Goal: Use online tool/utility: Utilize a website feature to perform a specific function

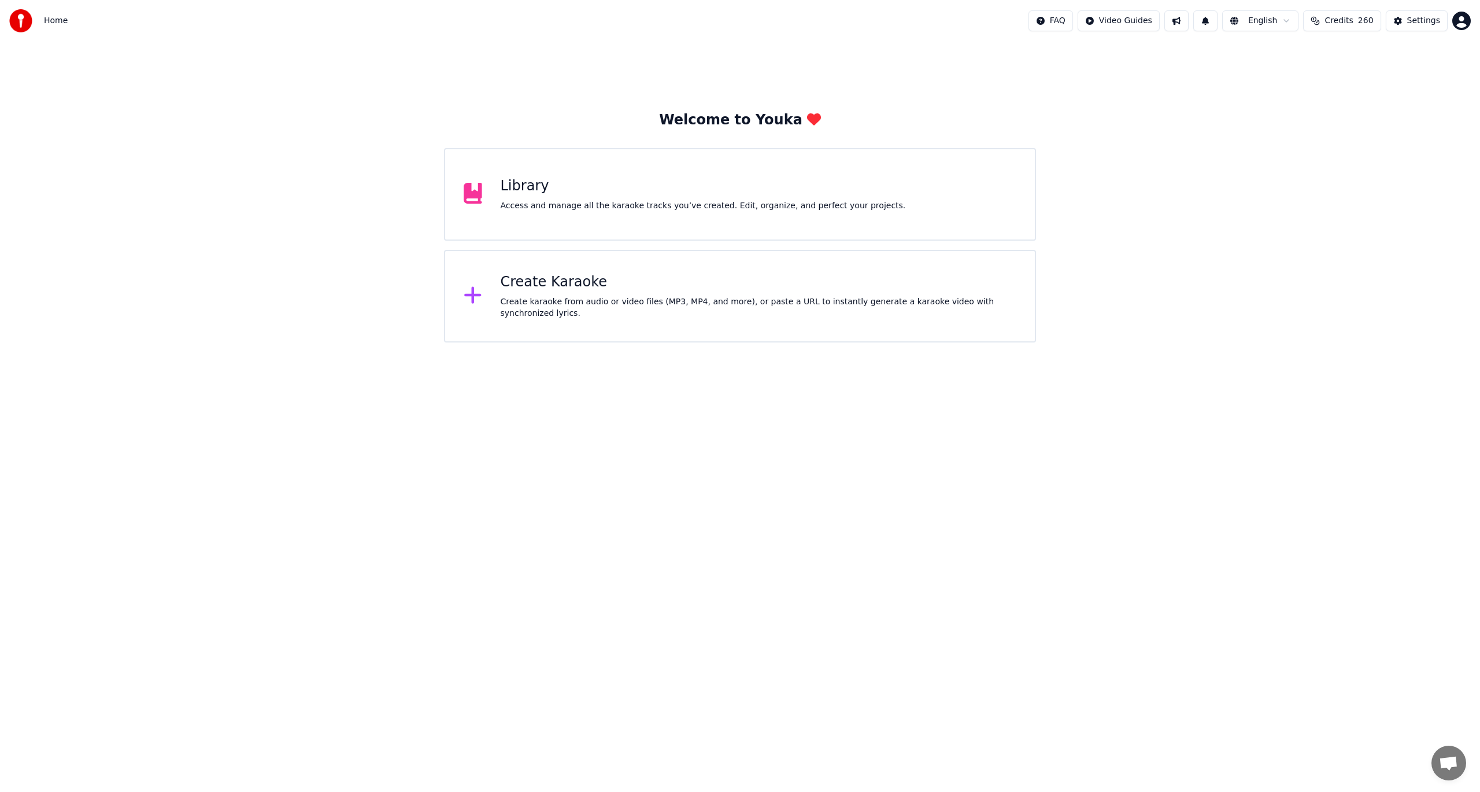
click at [590, 300] on div "Create karaoke from audio or video files (MP3, MP4, and more), or paste a URL t…" at bounding box center [759, 307] width 516 height 23
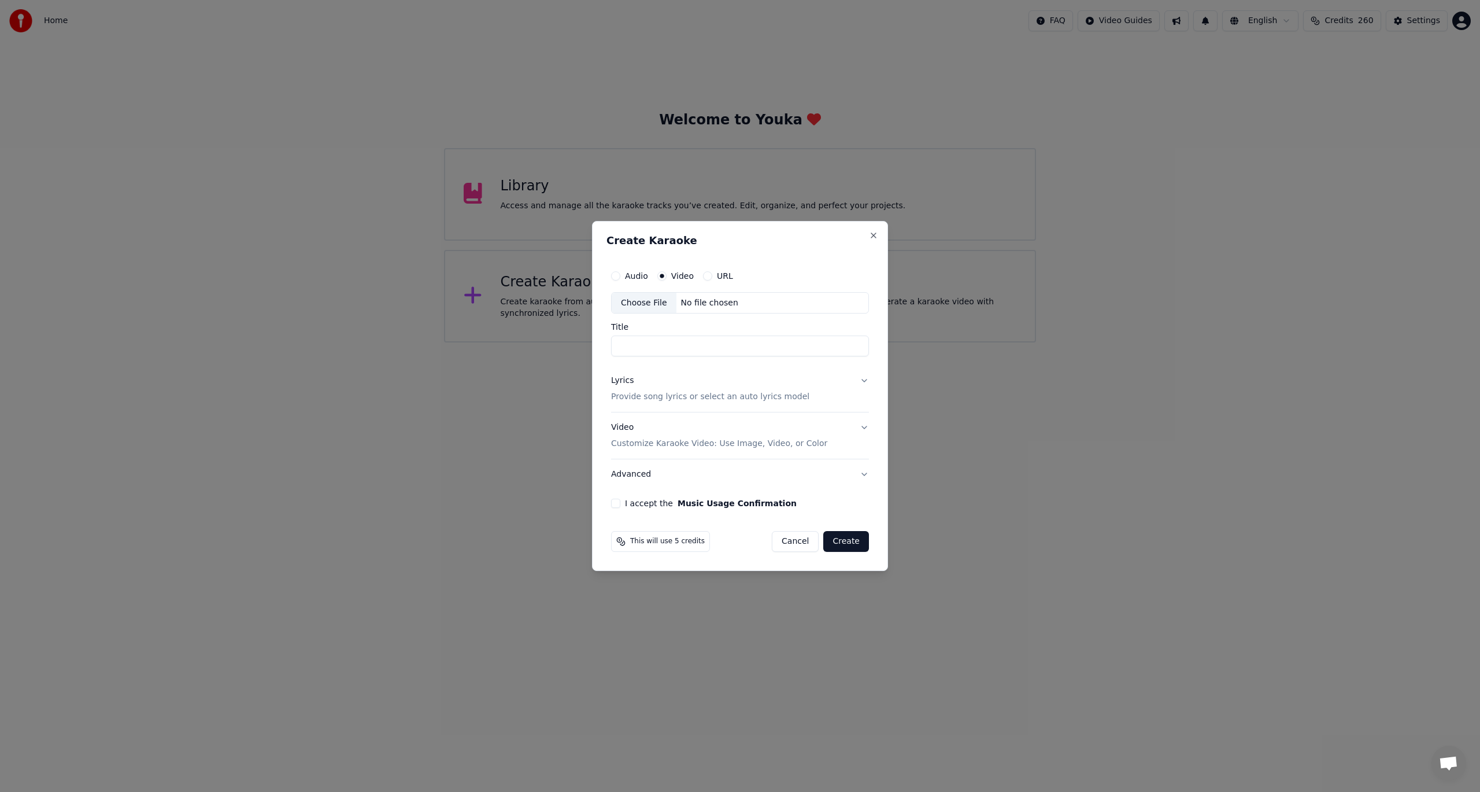
click at [654, 305] on div "Choose File" at bounding box center [644, 303] width 65 height 21
type input "*****"
click at [862, 381] on button "Lyrics Provide song lyrics or select an auto lyrics model" at bounding box center [740, 389] width 263 height 46
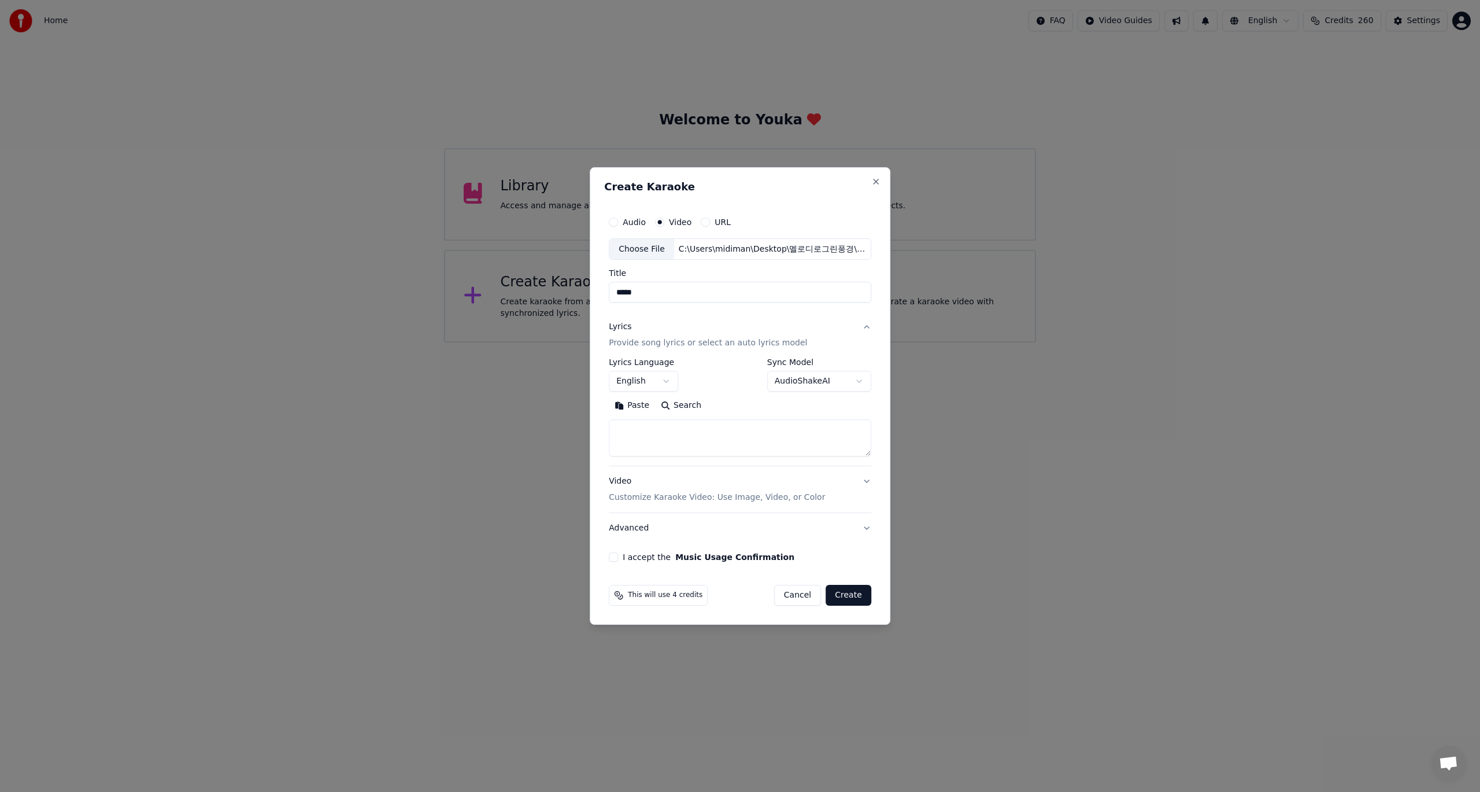
click at [671, 342] on body "**********" at bounding box center [740, 171] width 1480 height 342
select select "**"
click at [859, 342] on body "**********" at bounding box center [740, 171] width 1480 height 342
select select "**********"
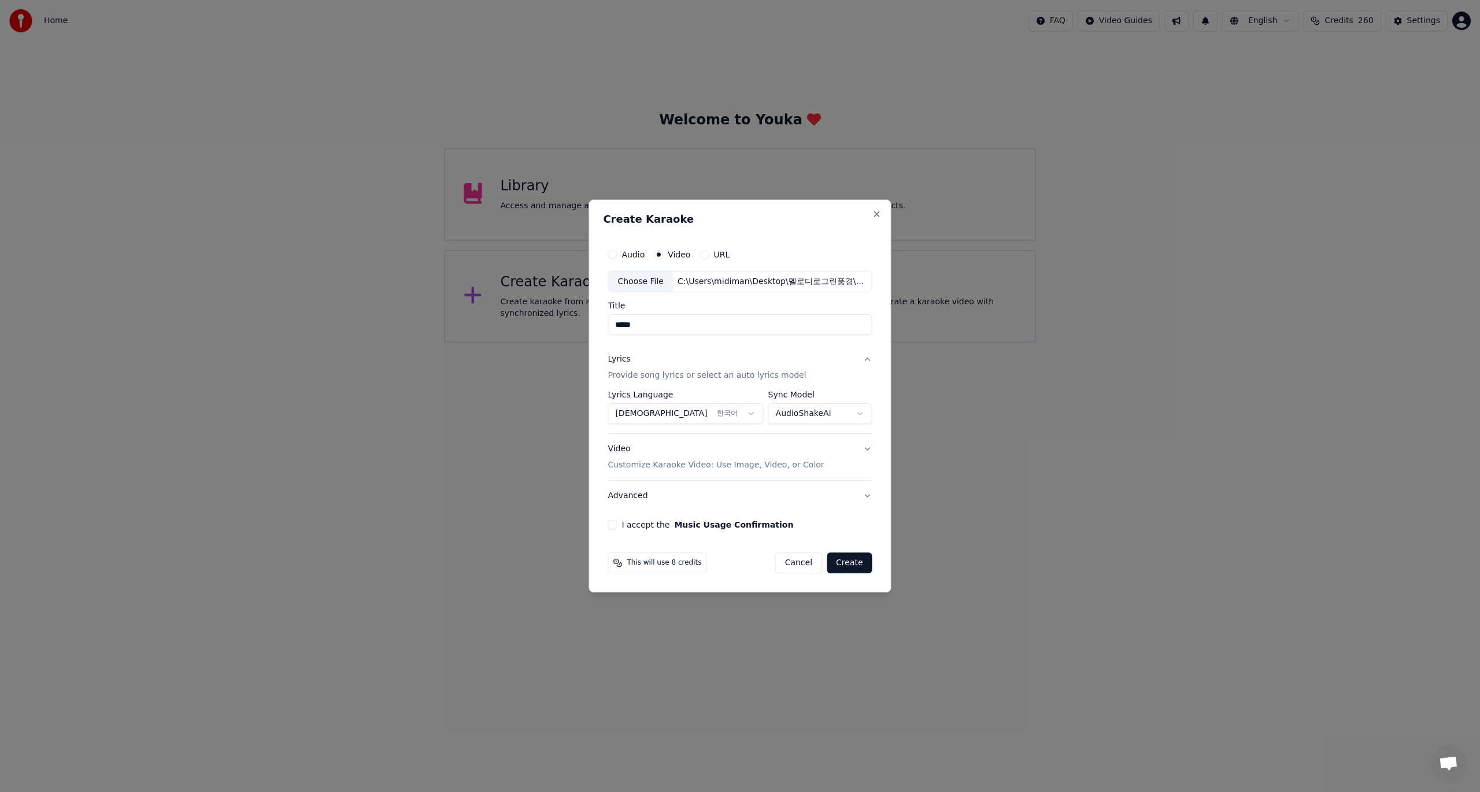
click at [615, 527] on button "I accept the Music Usage Confirmation" at bounding box center [612, 524] width 9 height 9
click at [847, 564] on button "Create" at bounding box center [850, 562] width 46 height 21
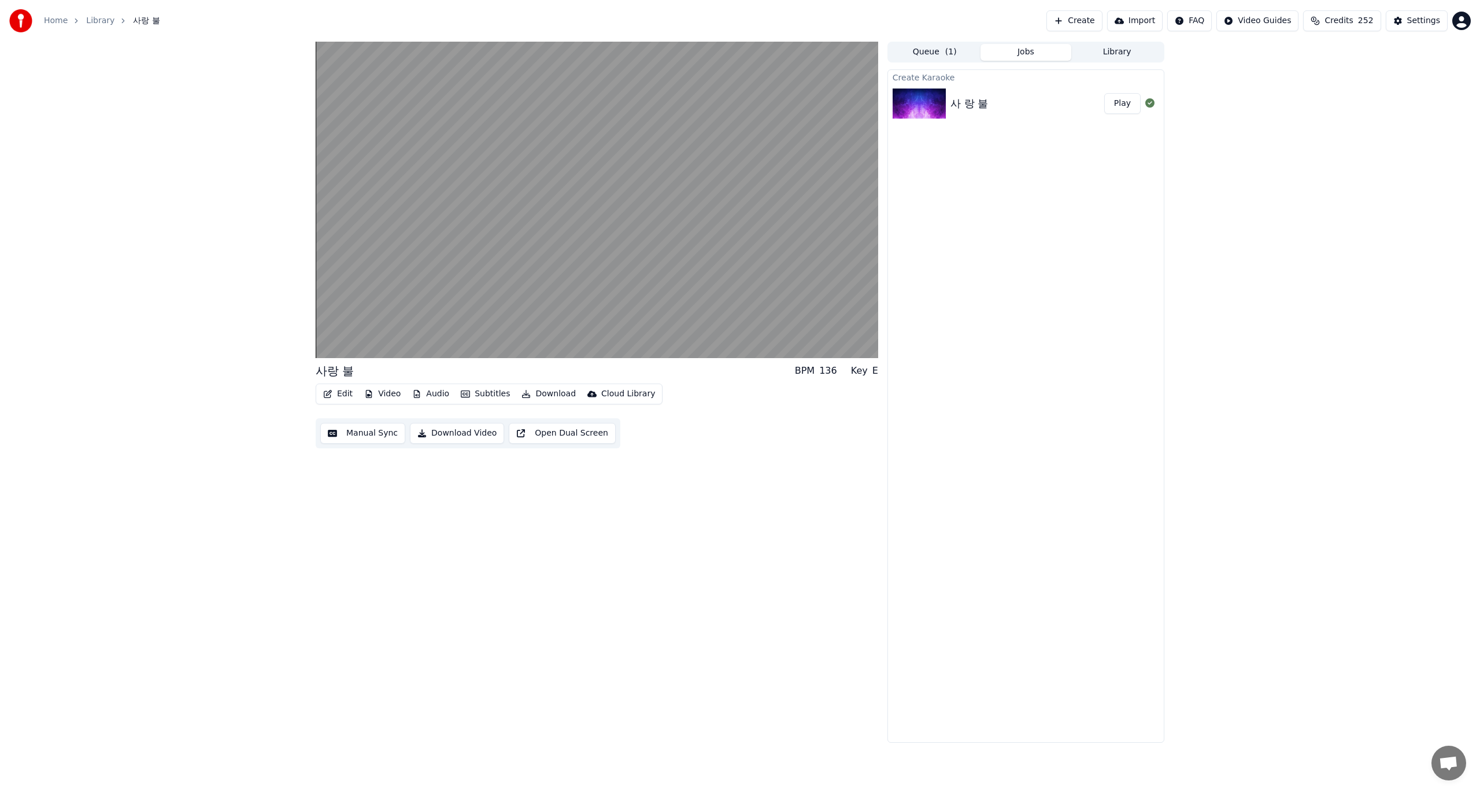
click at [53, 450] on div "사랑 불 BPM 136 Key E Edit Video Audio Subtitles Download Cloud Library Manual Syn…" at bounding box center [740, 392] width 1480 height 701
click at [527, 346] on icon at bounding box center [528, 346] width 12 height 9
click at [586, 289] on video at bounding box center [597, 200] width 563 height 316
click at [340, 394] on button "Edit" at bounding box center [338, 394] width 39 height 16
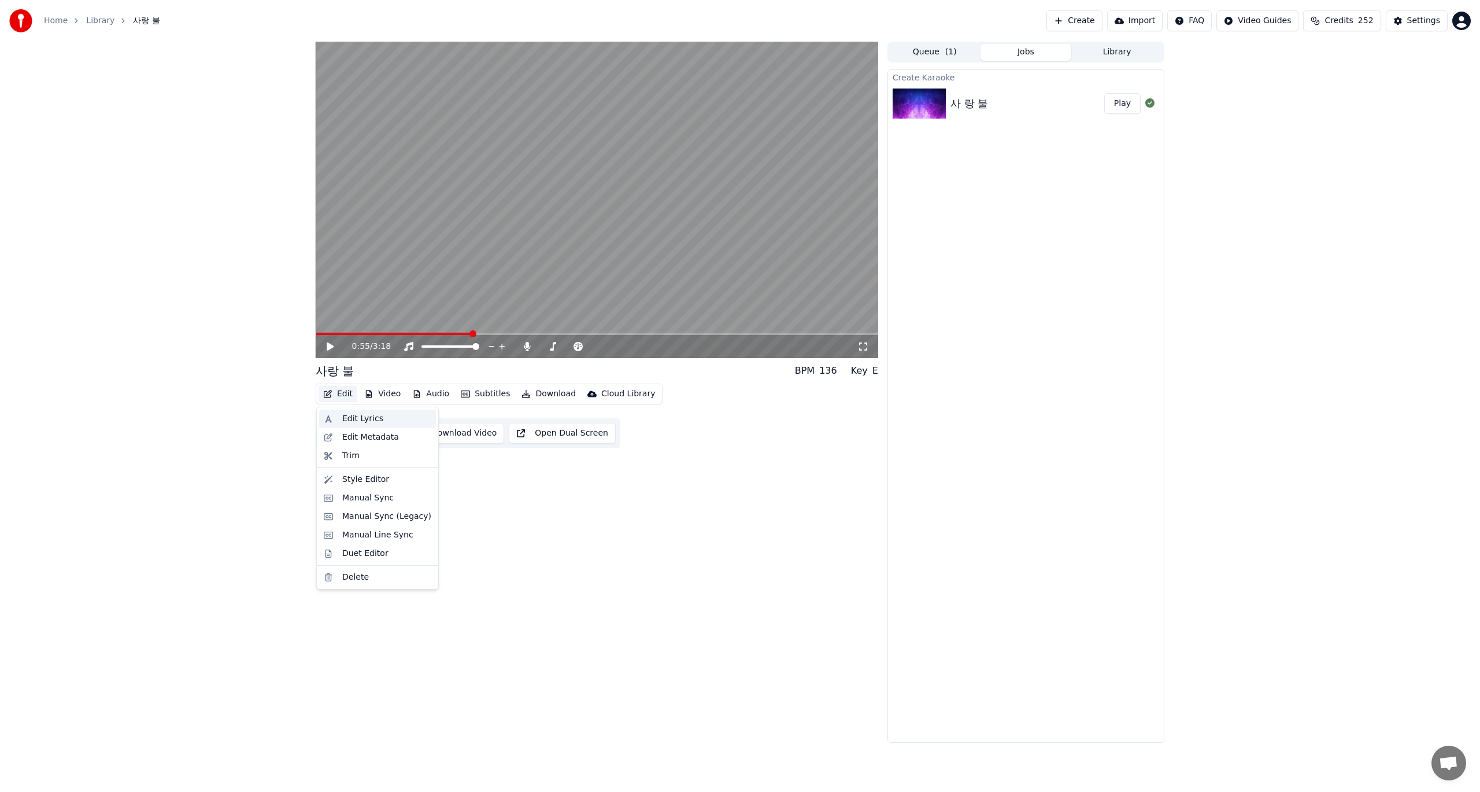
click at [355, 419] on div "Edit Lyrics" at bounding box center [362, 419] width 41 height 12
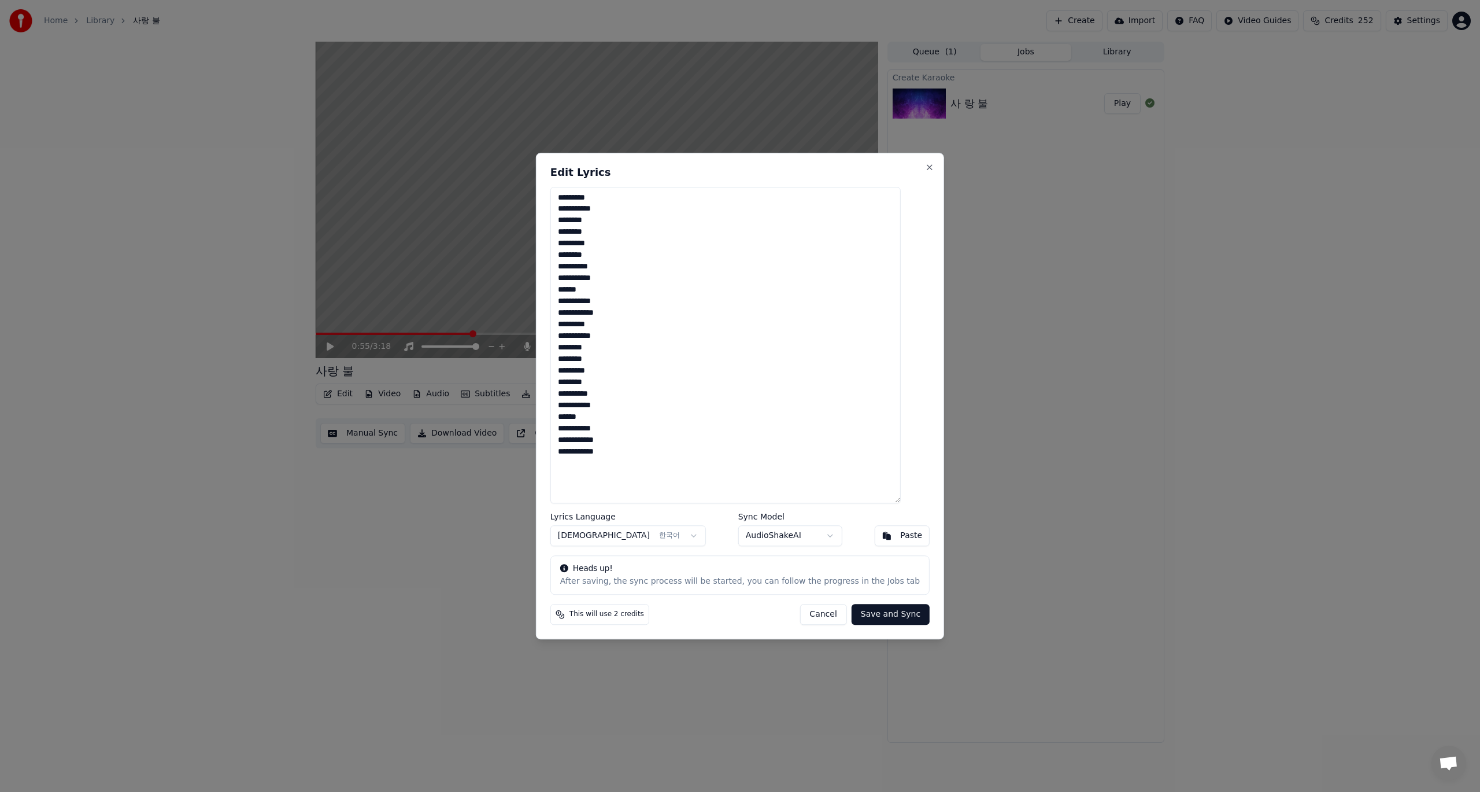
drag, startPoint x: 674, startPoint y: 474, endPoint x: 566, endPoint y: 188, distance: 306.0
click at [566, 188] on textarea "**********" at bounding box center [726, 345] width 350 height 317
click at [593, 245] on textarea at bounding box center [726, 345] width 350 height 317
paste textarea "**********"
type textarea "**********"
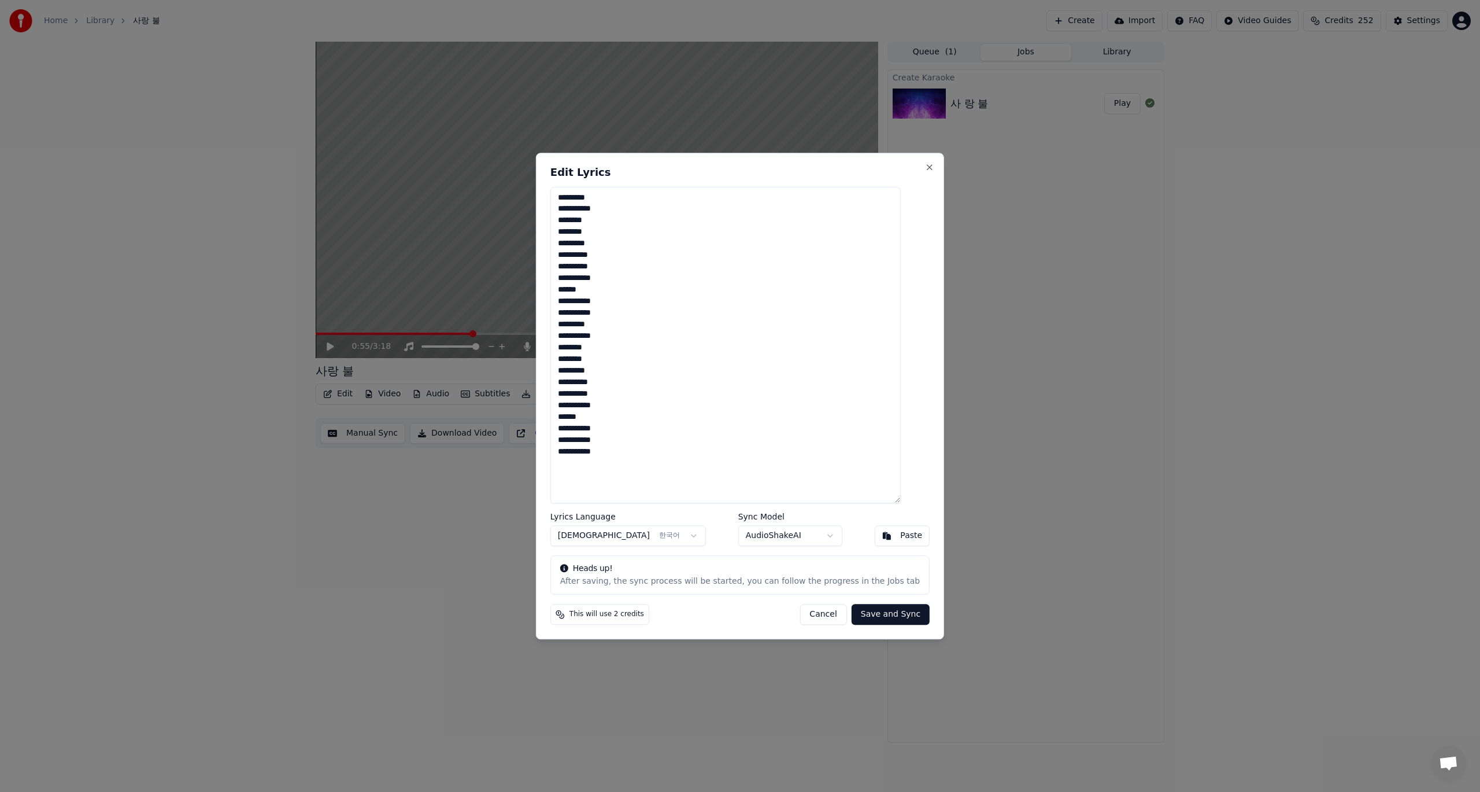
click at [873, 613] on button "Save and Sync" at bounding box center [891, 614] width 78 height 21
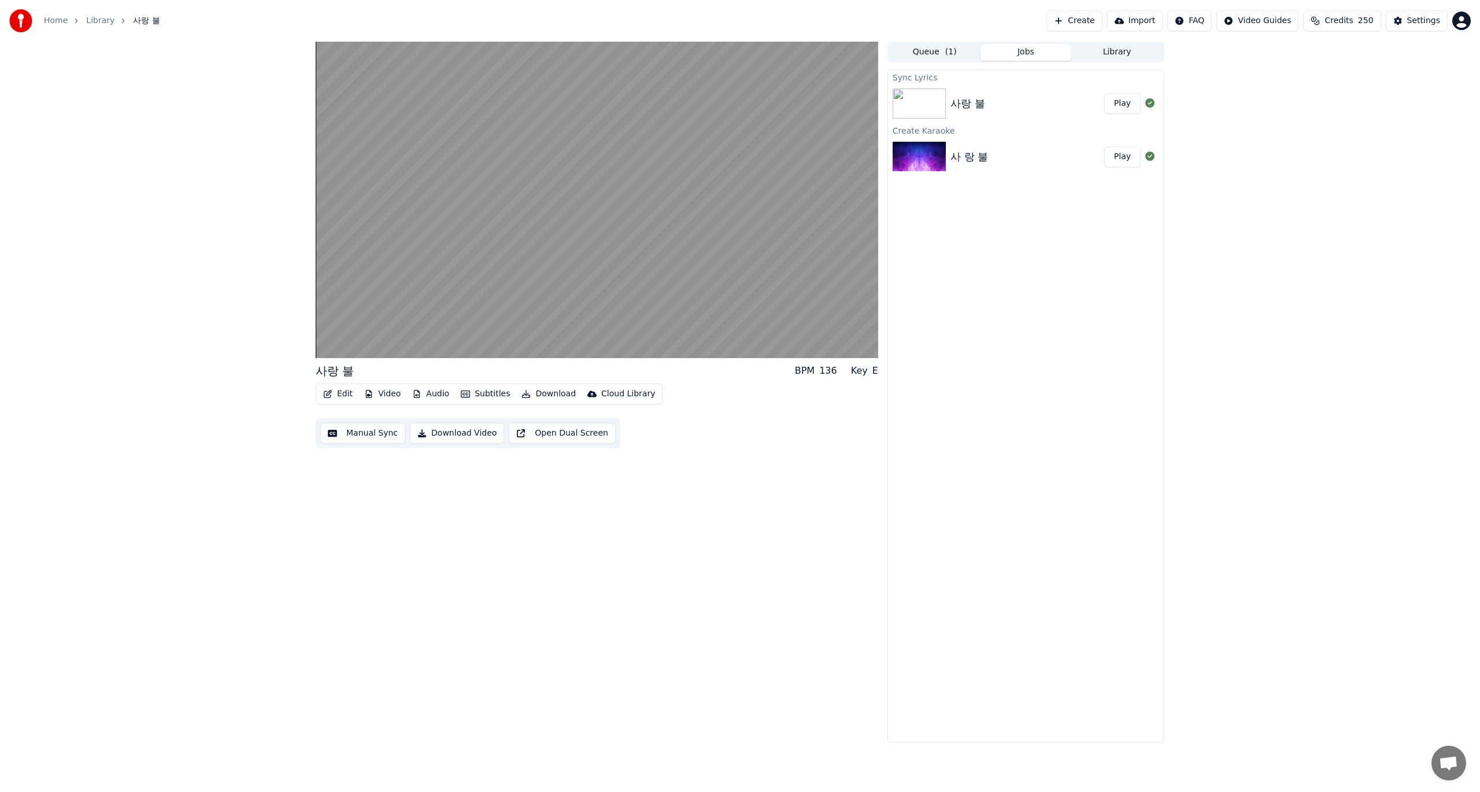
click at [32, 419] on div "사랑 불 BPM 136 Key E Edit Video Audio Subtitles Download Cloud Library Manual Syn…" at bounding box center [740, 392] width 1480 height 701
click at [330, 348] on icon at bounding box center [330, 346] width 6 height 7
drag, startPoint x: 367, startPoint y: 331, endPoint x: 234, endPoint y: 333, distance: 133.0
click at [237, 333] on div "1:01 / 3:18 사랑 불 BPM 136 Key E Edit Video Audio Subtitles Download Cloud Librar…" at bounding box center [740, 392] width 1480 height 701
click at [1120, 106] on button "Play" at bounding box center [1123, 103] width 36 height 21
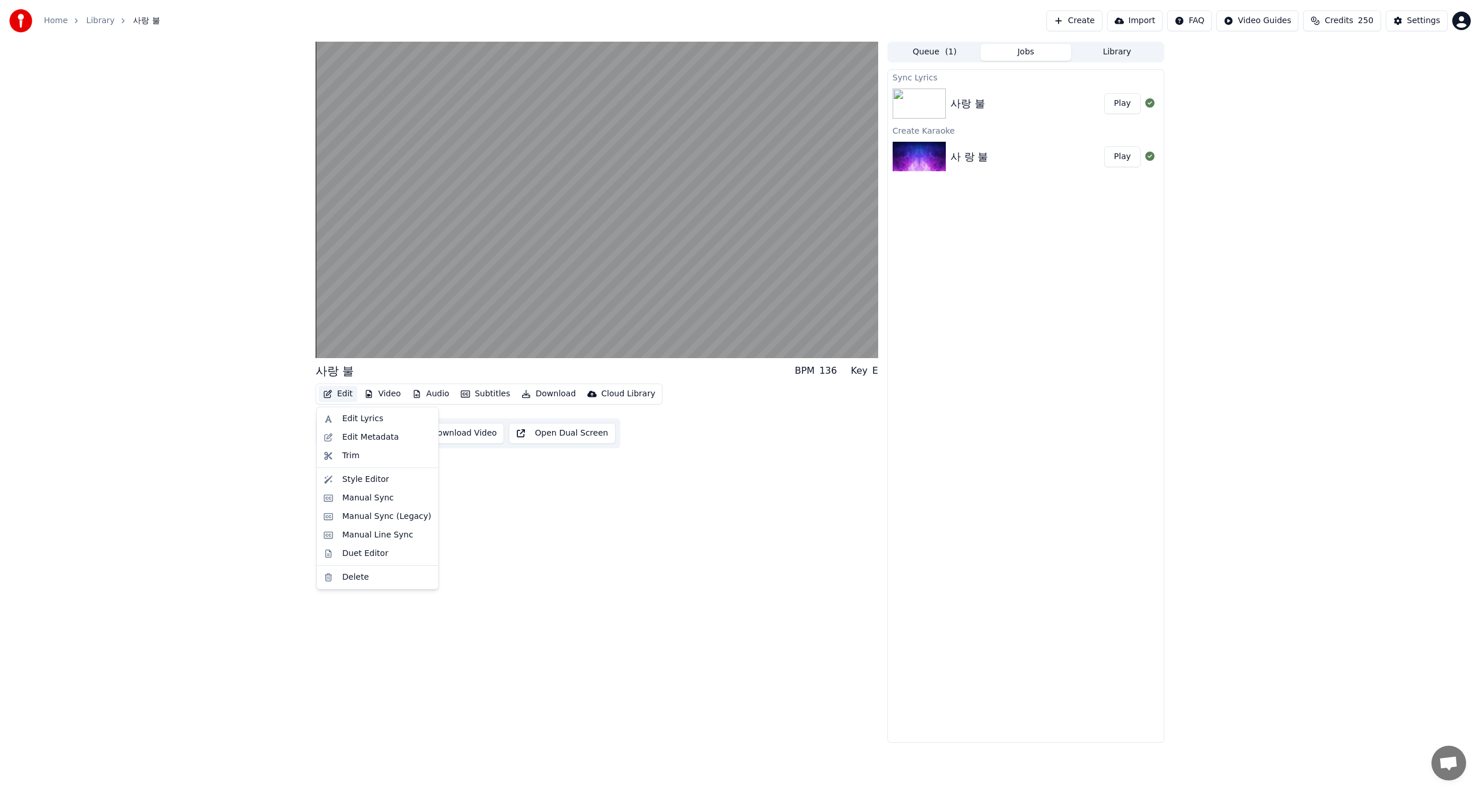
click at [342, 393] on button "Edit" at bounding box center [338, 394] width 39 height 16
click at [356, 434] on div "Edit Metadata" at bounding box center [370, 437] width 57 height 12
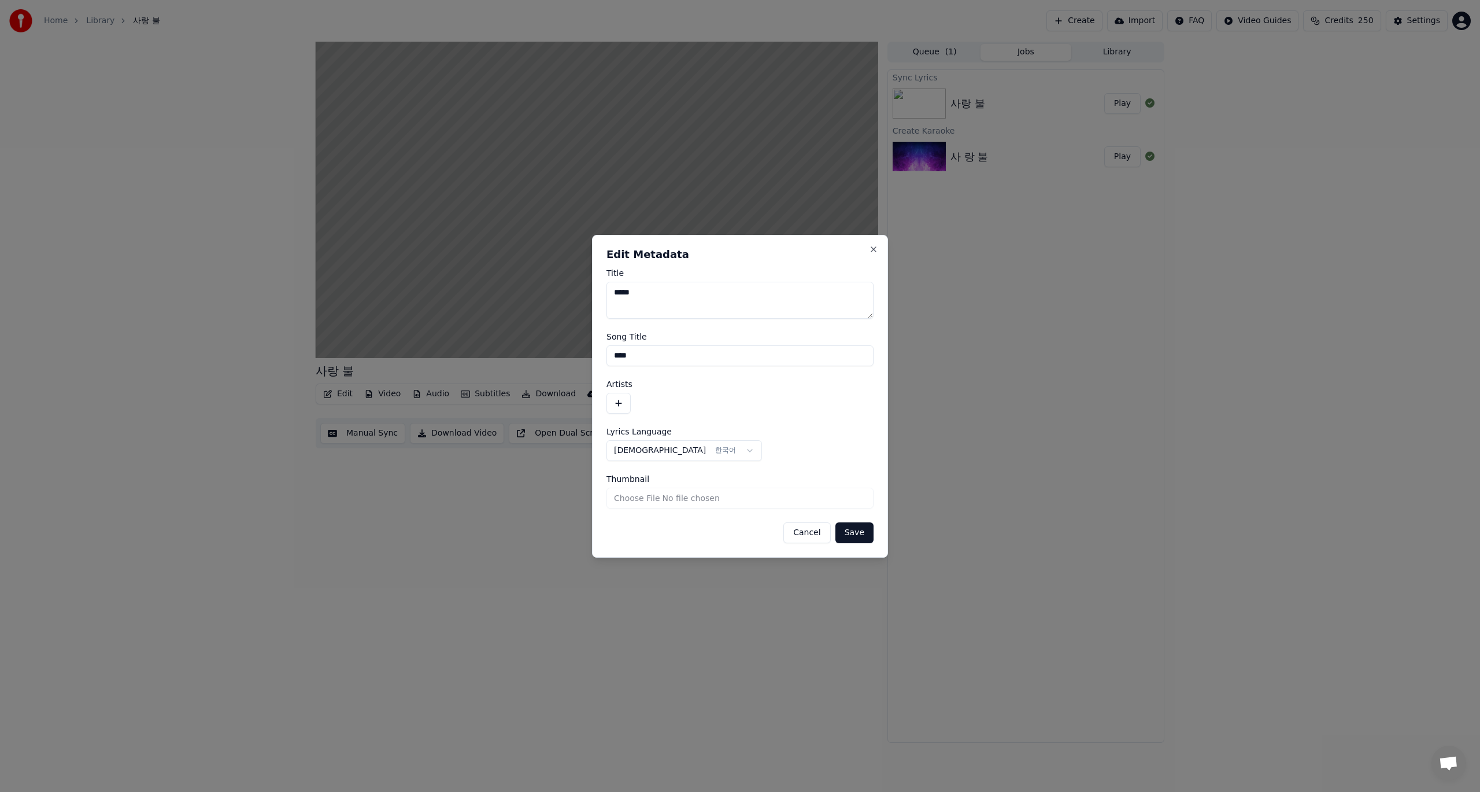
click at [622, 361] on input "****" at bounding box center [740, 355] width 267 height 21
type input "*****"
click at [852, 533] on button "Save" at bounding box center [855, 532] width 38 height 21
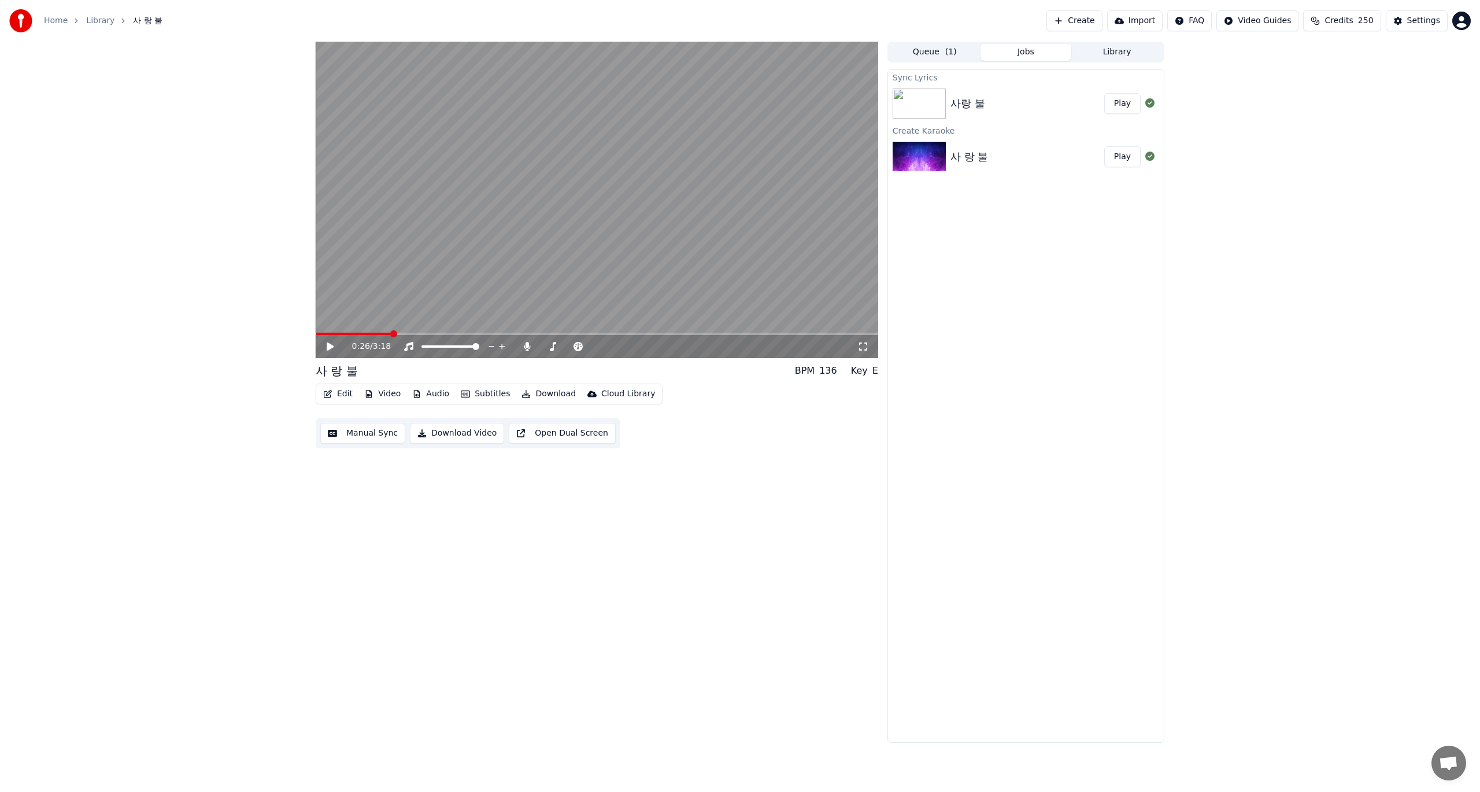
click at [936, 106] on img at bounding box center [919, 103] width 53 height 30
click at [353, 437] on button "Manual Sync" at bounding box center [362, 433] width 85 height 21
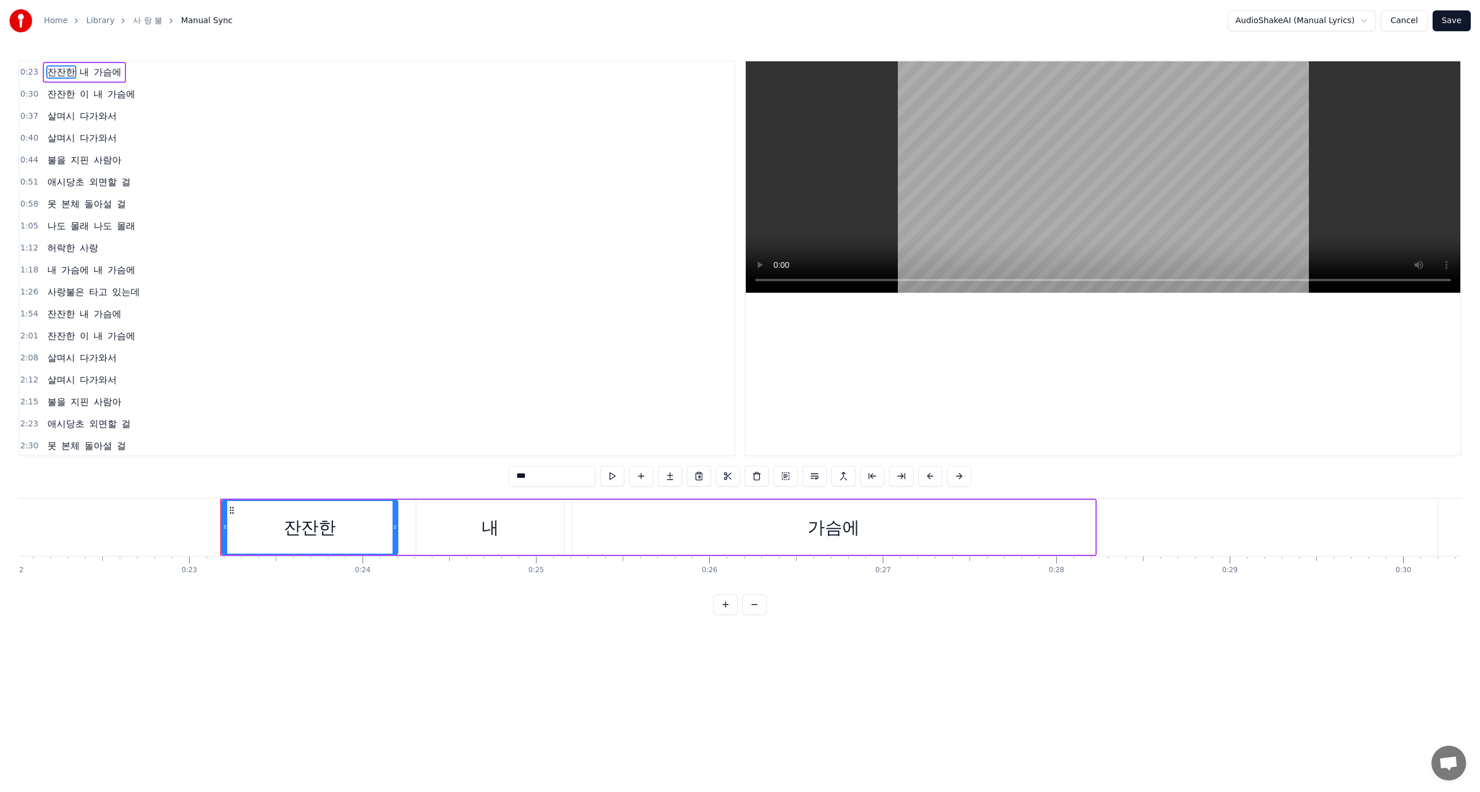
scroll to position [0, 3964]
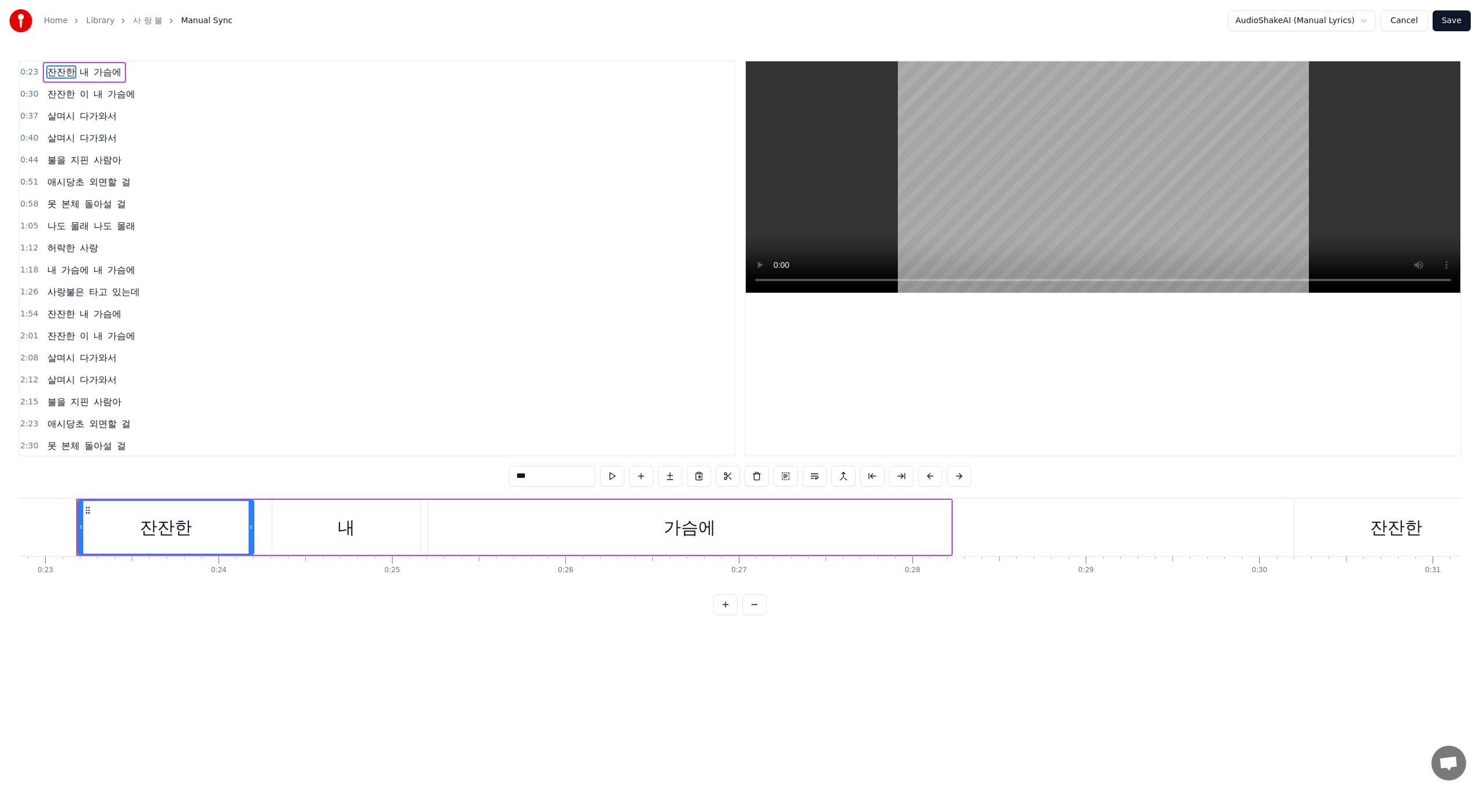
click at [1413, 25] on button "Cancel" at bounding box center [1404, 20] width 47 height 21
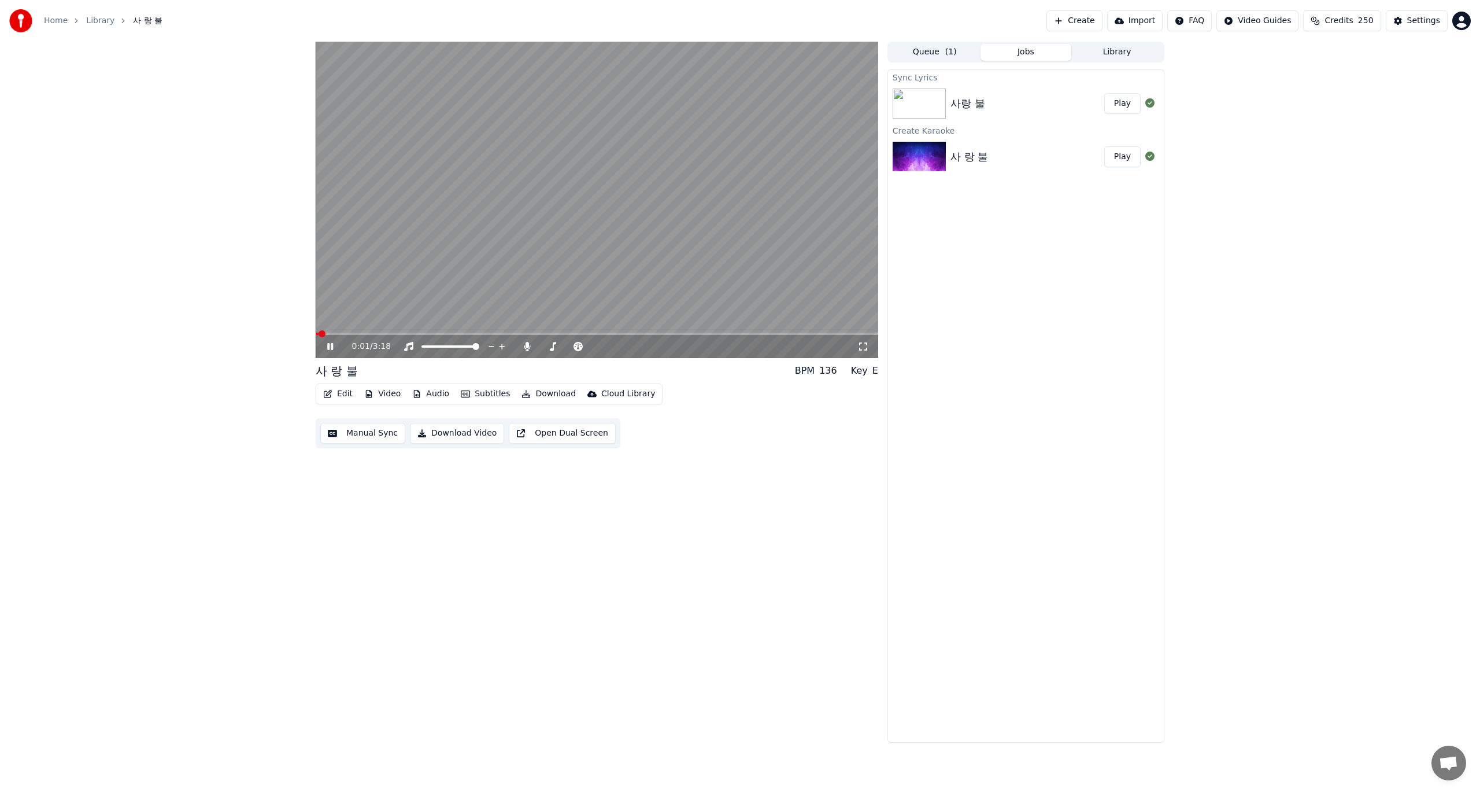
click at [339, 396] on button "Edit" at bounding box center [338, 394] width 39 height 16
click at [345, 435] on div "Edit Metadata" at bounding box center [370, 437] width 57 height 12
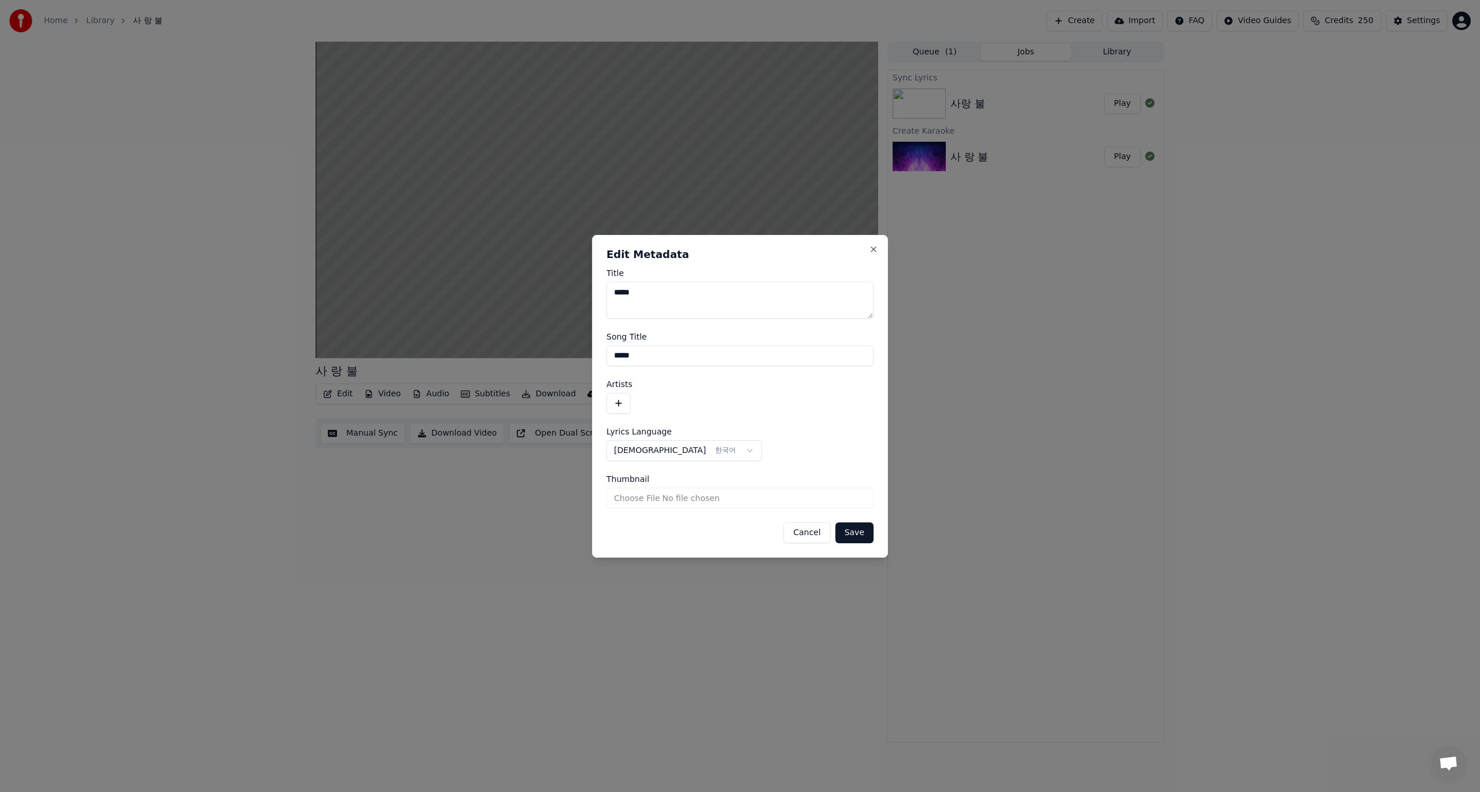
click at [854, 534] on button "Save" at bounding box center [855, 532] width 38 height 21
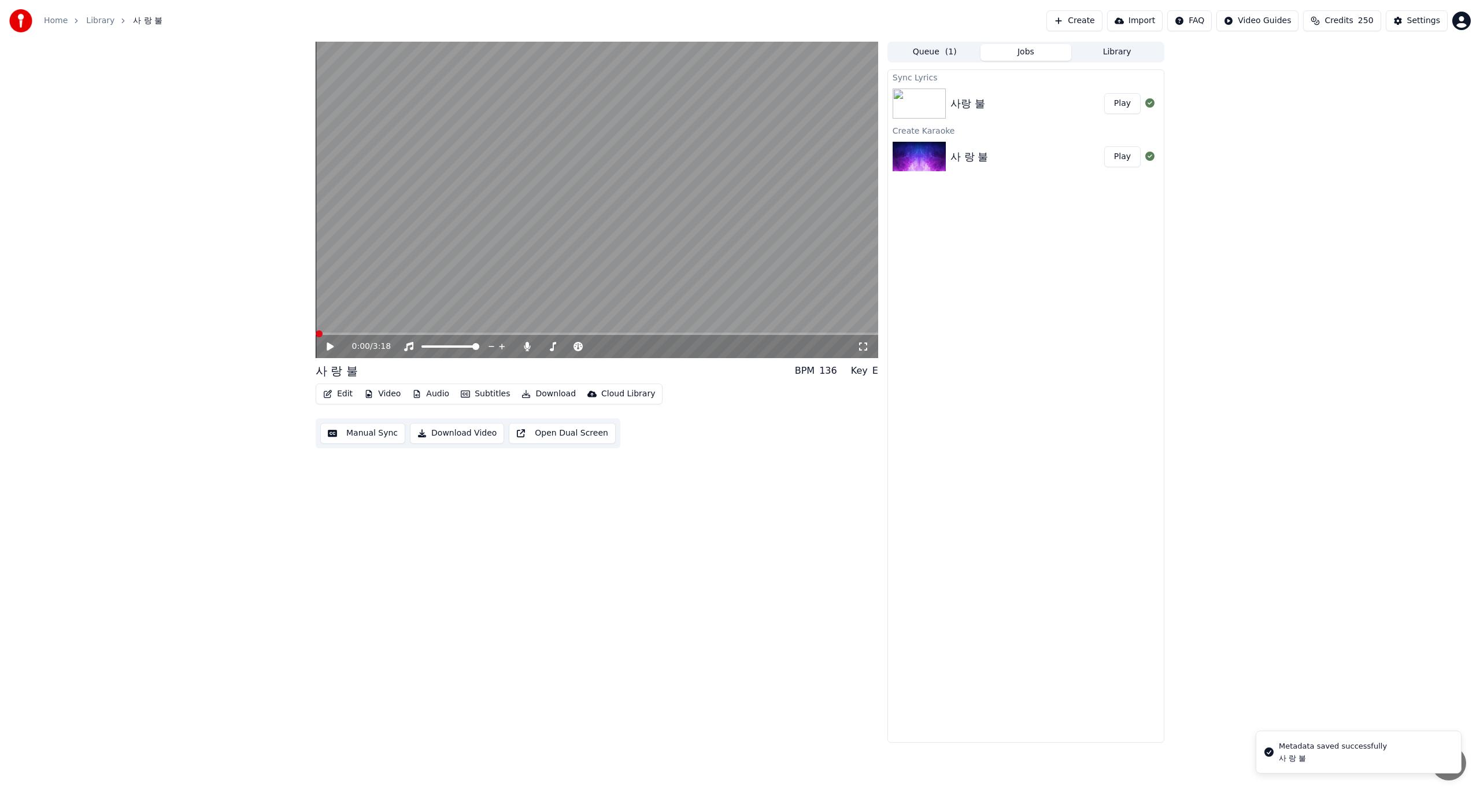
click at [316, 334] on span at bounding box center [319, 333] width 7 height 7
click at [330, 349] on icon at bounding box center [338, 346] width 27 height 9
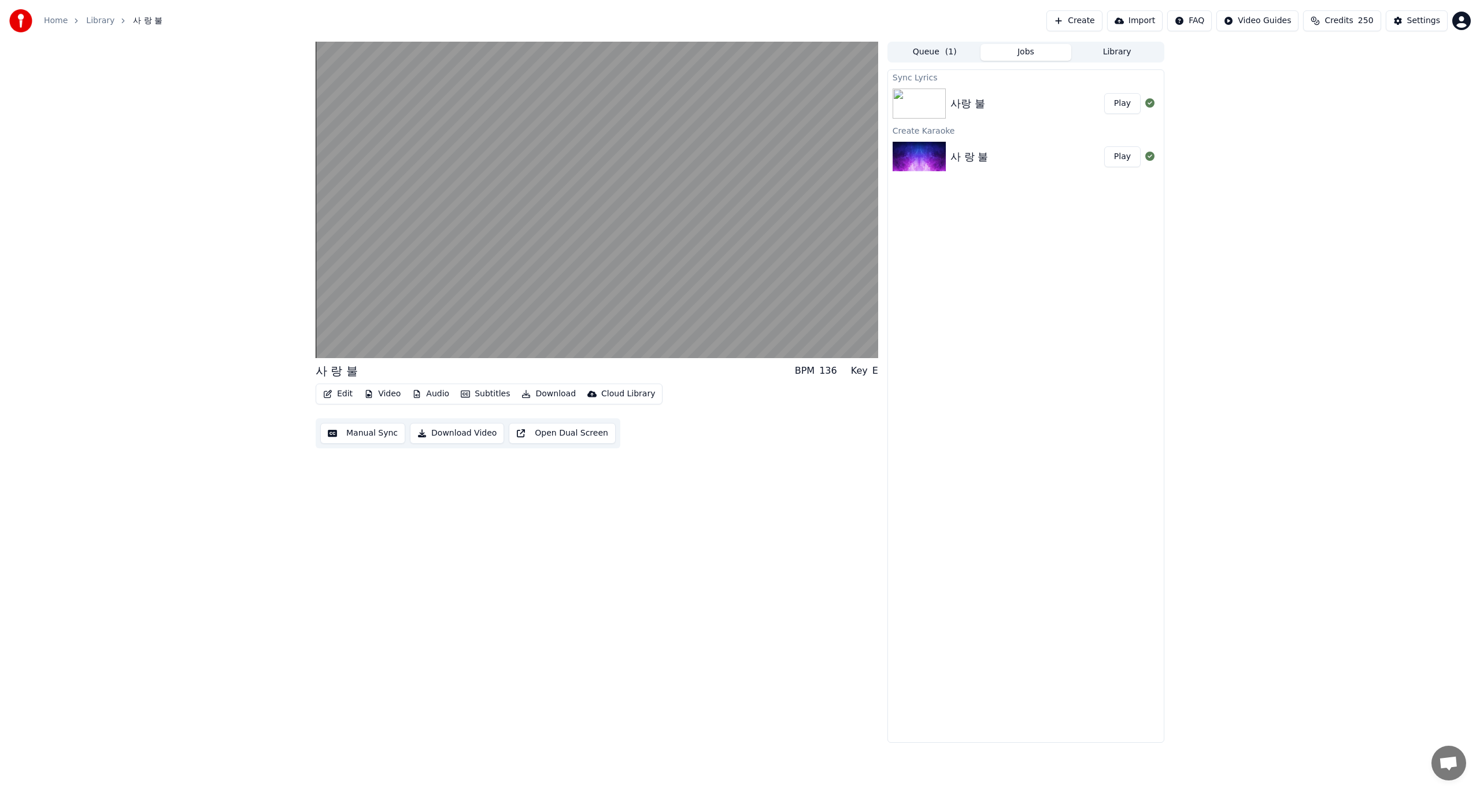
click at [368, 433] on button "Manual Sync" at bounding box center [362, 433] width 85 height 21
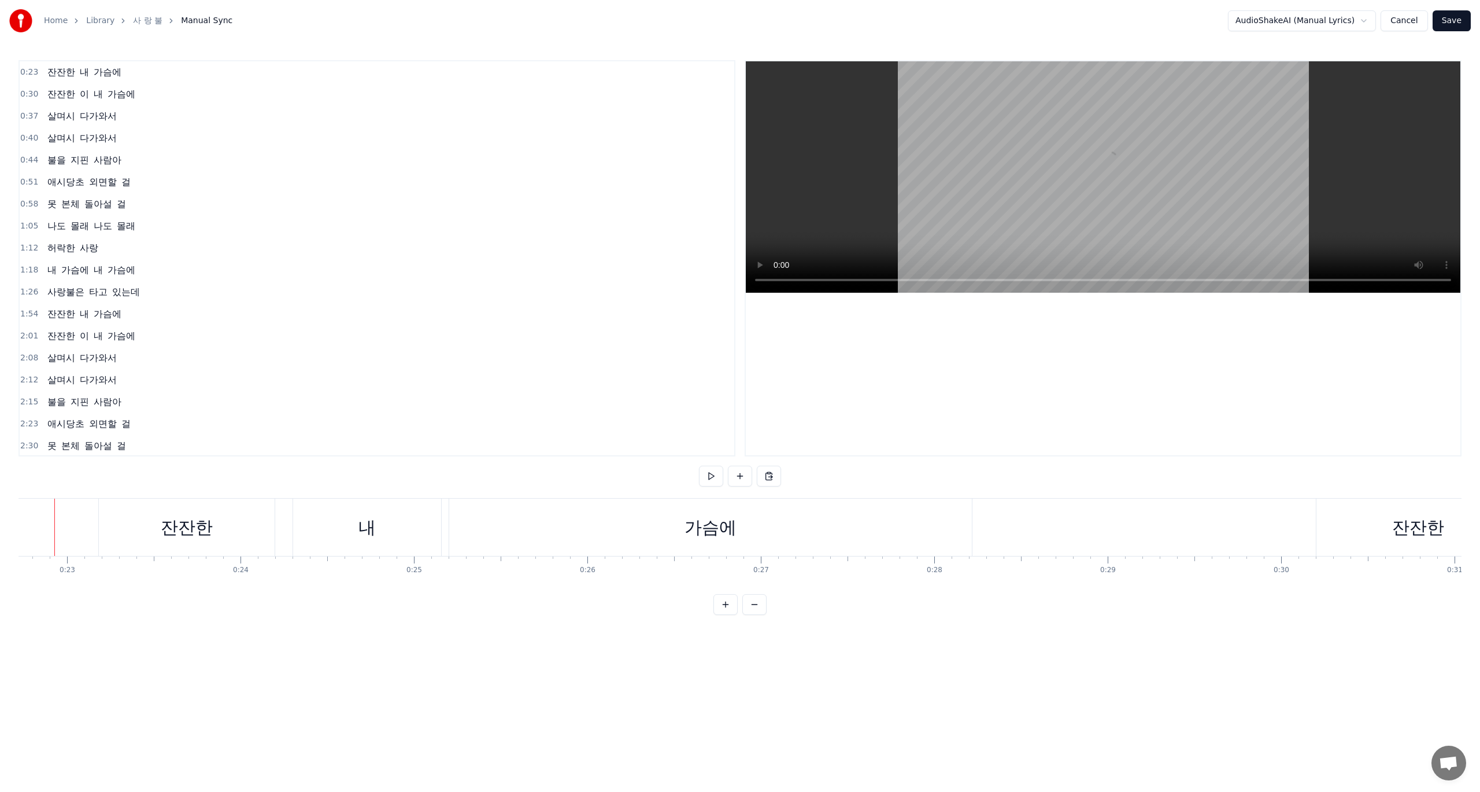
scroll to position [0, 3920]
click at [492, 601] on div "0:23 잔잔한 내 가슴에 0:30 잔잔한 이 내 가슴에 0:37 살며시 다가와서 0:40 살며시 다가와서 0:44 불을 지핀 사람아 0:51…" at bounding box center [740, 337] width 1443 height 555
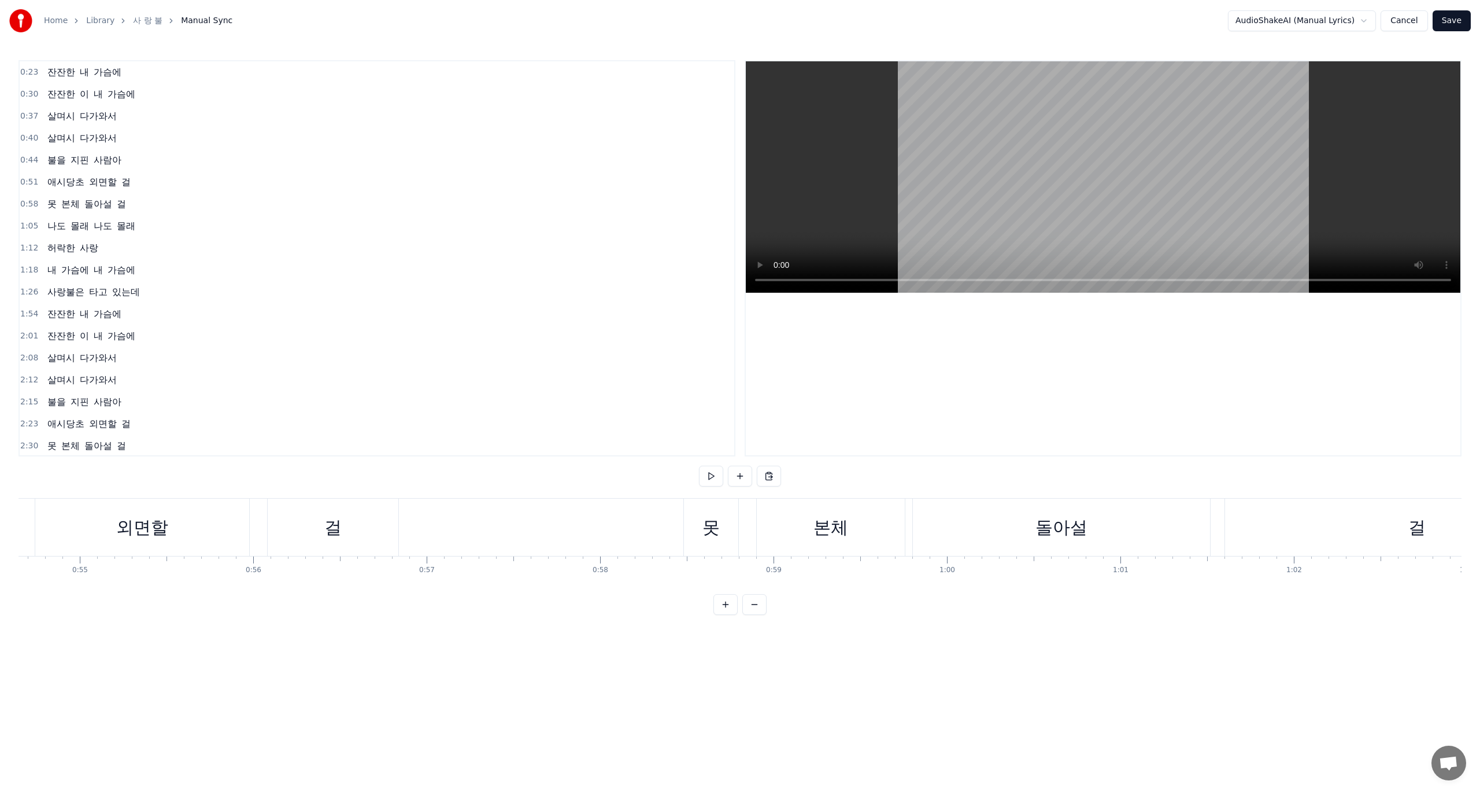
scroll to position [0, 9466]
click at [1157, 534] on div "나도 몰래 나도 몰래" at bounding box center [1074, 527] width 998 height 57
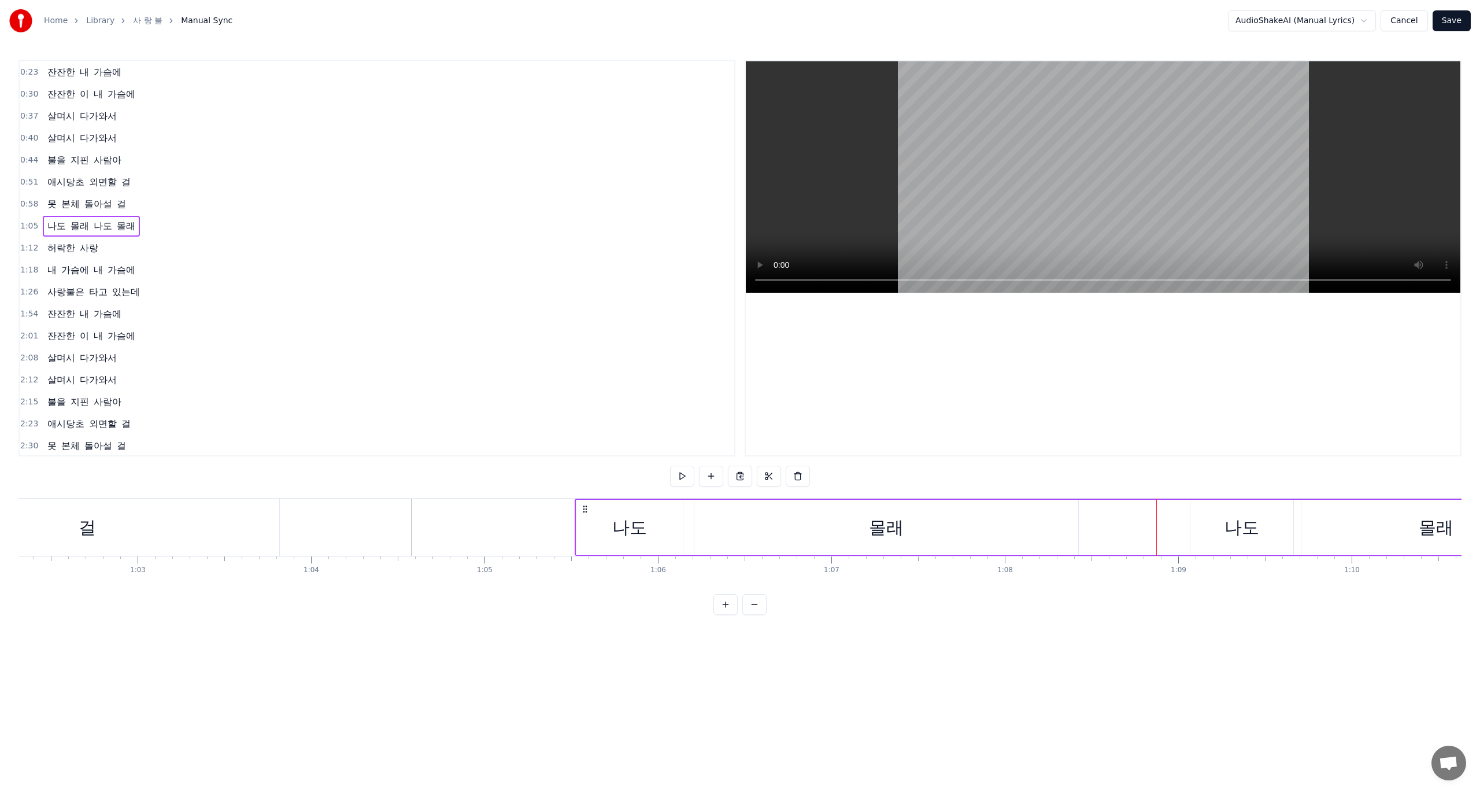
click at [1191, 531] on div "나도" at bounding box center [1242, 527] width 104 height 55
drag, startPoint x: 1193, startPoint y: 530, endPoint x: 1082, endPoint y: 541, distance: 111.5
click at [1088, 541] on div at bounding box center [1090, 527] width 5 height 53
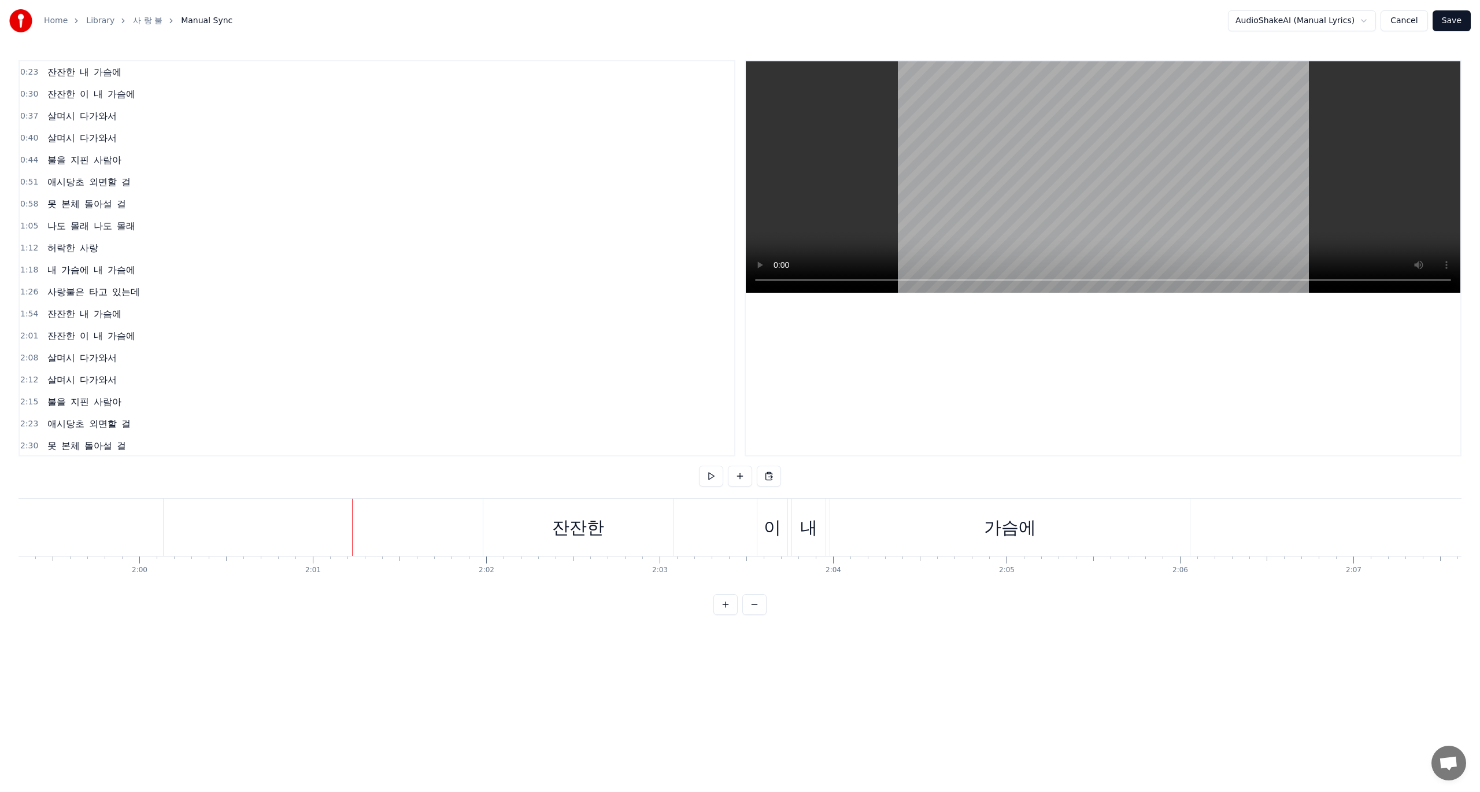
scroll to position [0, 20796]
click at [529, 527] on div "잔잔한" at bounding box center [481, 527] width 190 height 57
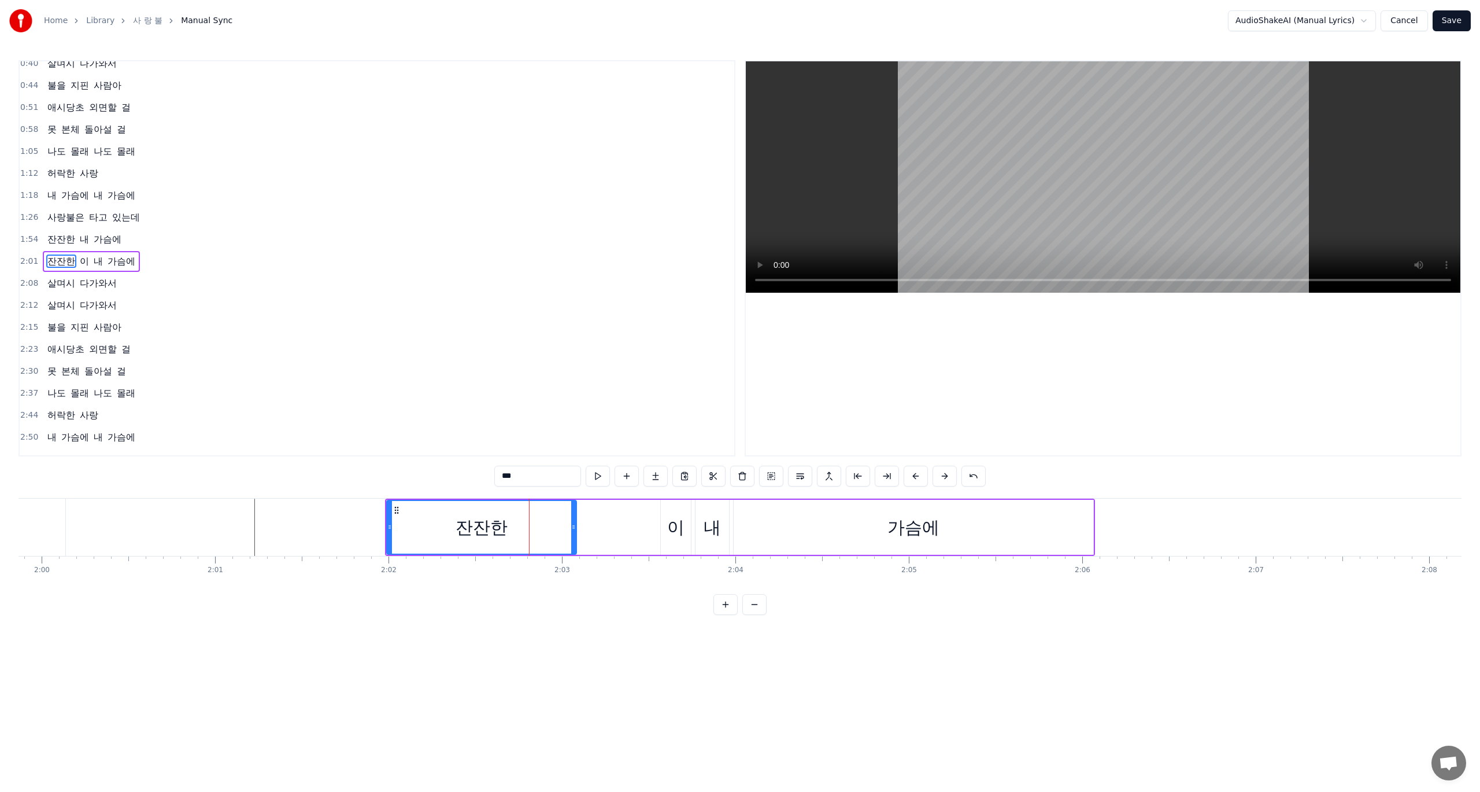
scroll to position [77, 0]
drag, startPoint x: 388, startPoint y: 526, endPoint x: 316, endPoint y: 529, distance: 71.8
click at [316, 529] on icon at bounding box center [318, 526] width 5 height 9
click at [606, 526] on div "잔잔한 이 내 가슴에" at bounding box center [704, 527] width 782 height 57
click at [590, 525] on div "잔잔한 이 내 가슴에" at bounding box center [704, 527] width 782 height 57
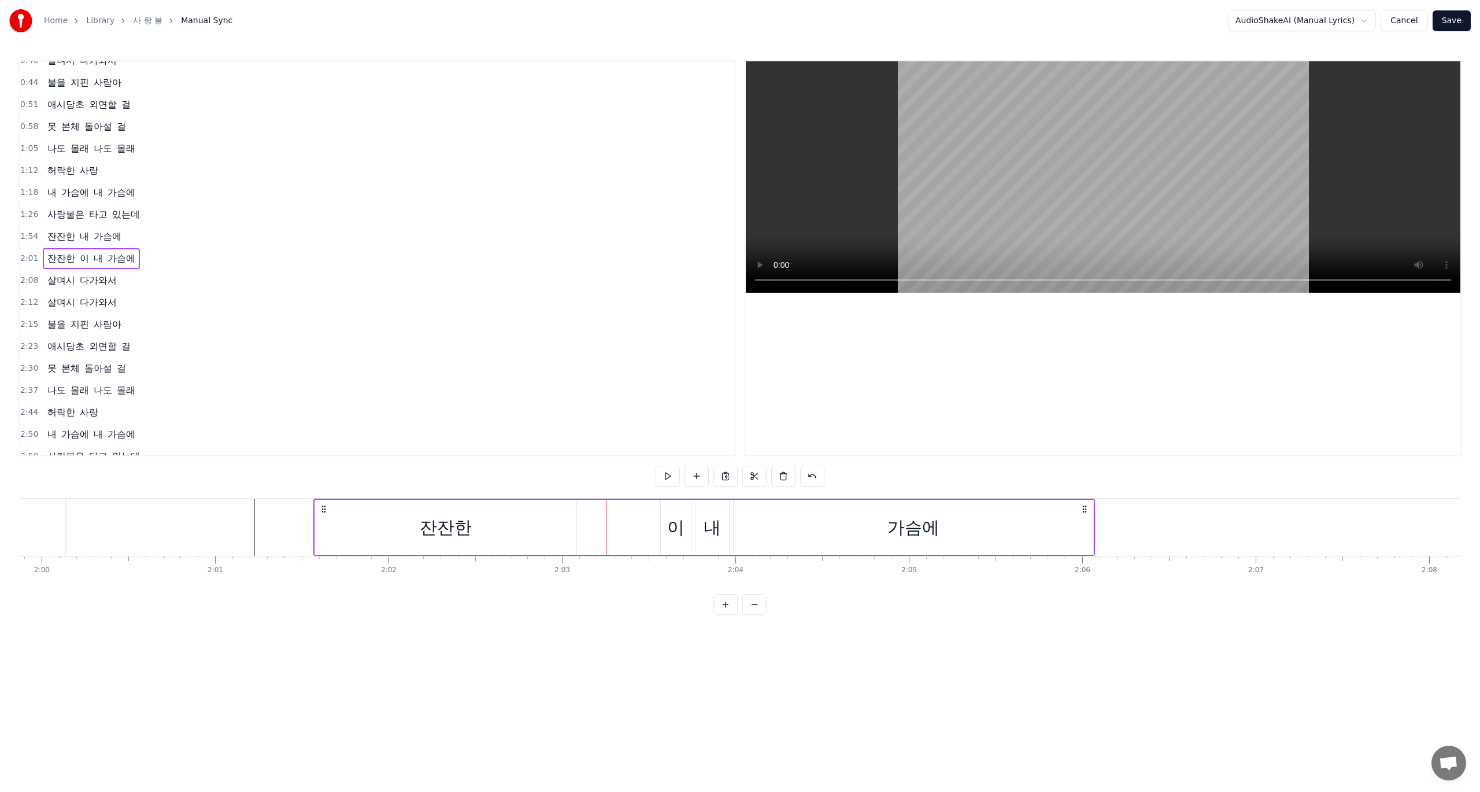
click at [644, 524] on div "잔잔한 이 내 가슴에" at bounding box center [704, 527] width 782 height 57
click at [696, 520] on div "내" at bounding box center [712, 527] width 35 height 55
click at [678, 526] on div "이" at bounding box center [675, 527] width 17 height 26
type input "*"
drag, startPoint x: 664, startPoint y: 527, endPoint x: 602, endPoint y: 534, distance: 62.8
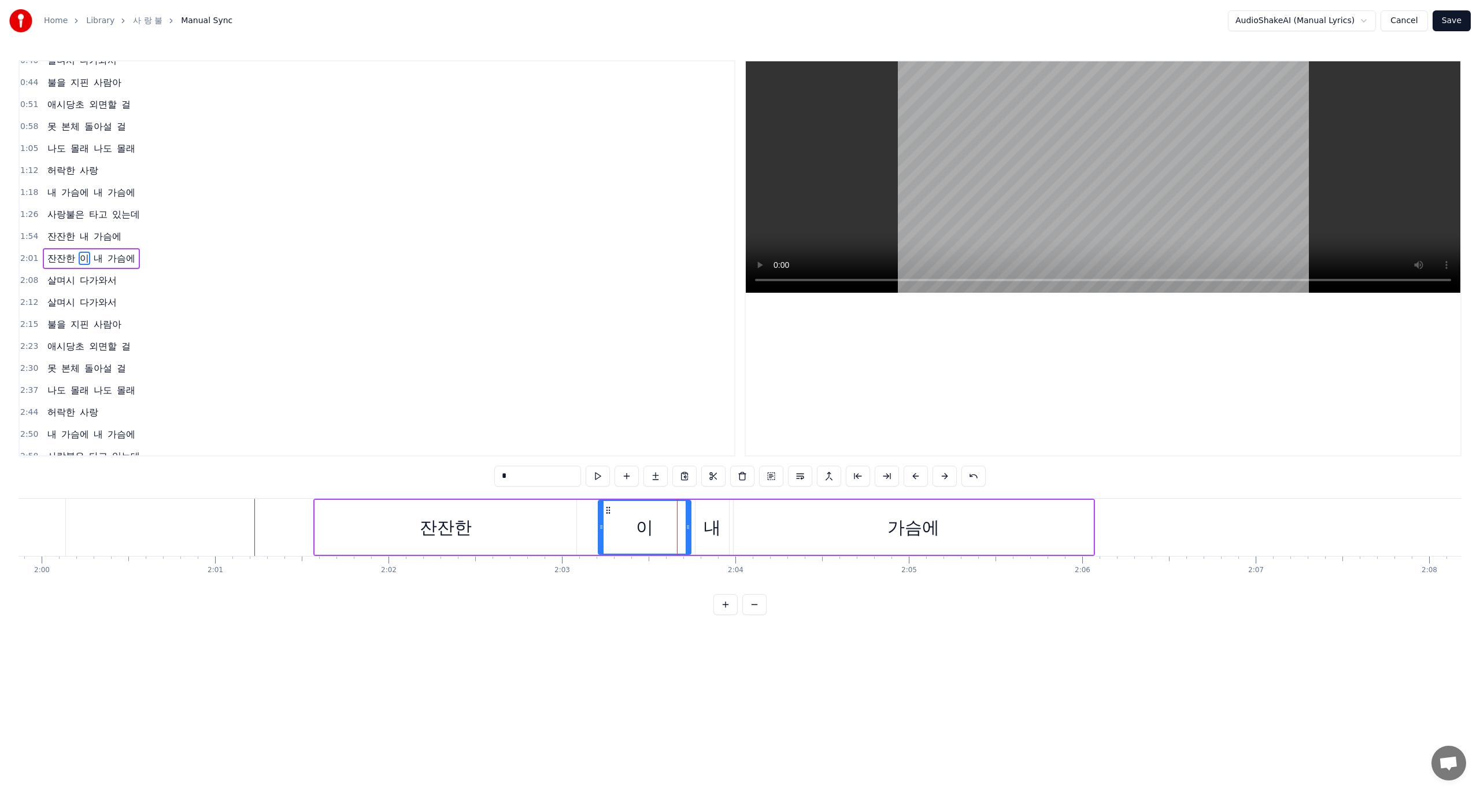
click at [602, 534] on div at bounding box center [601, 527] width 5 height 53
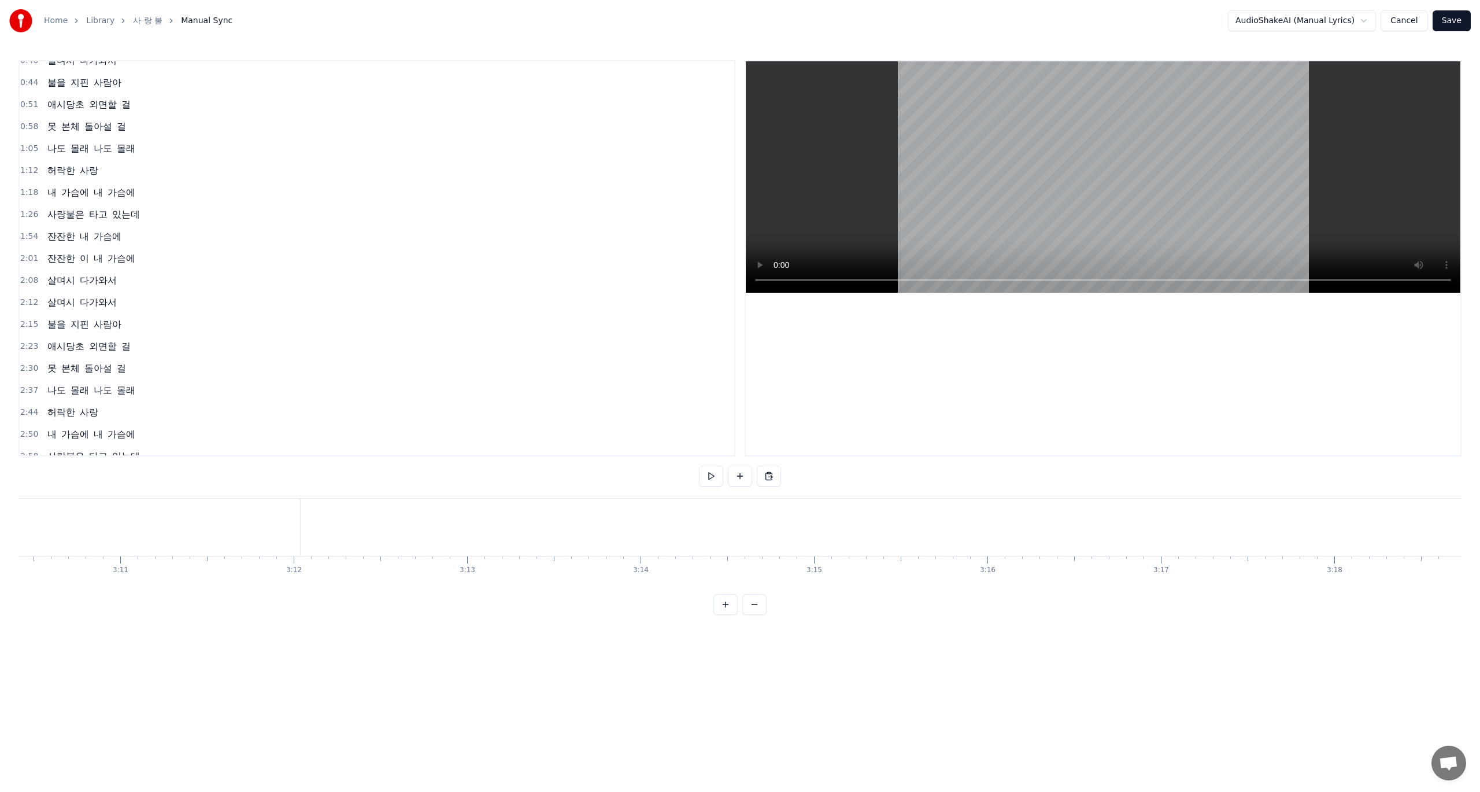
scroll to position [0, 33036]
click at [1447, 23] on button "Save" at bounding box center [1452, 20] width 38 height 21
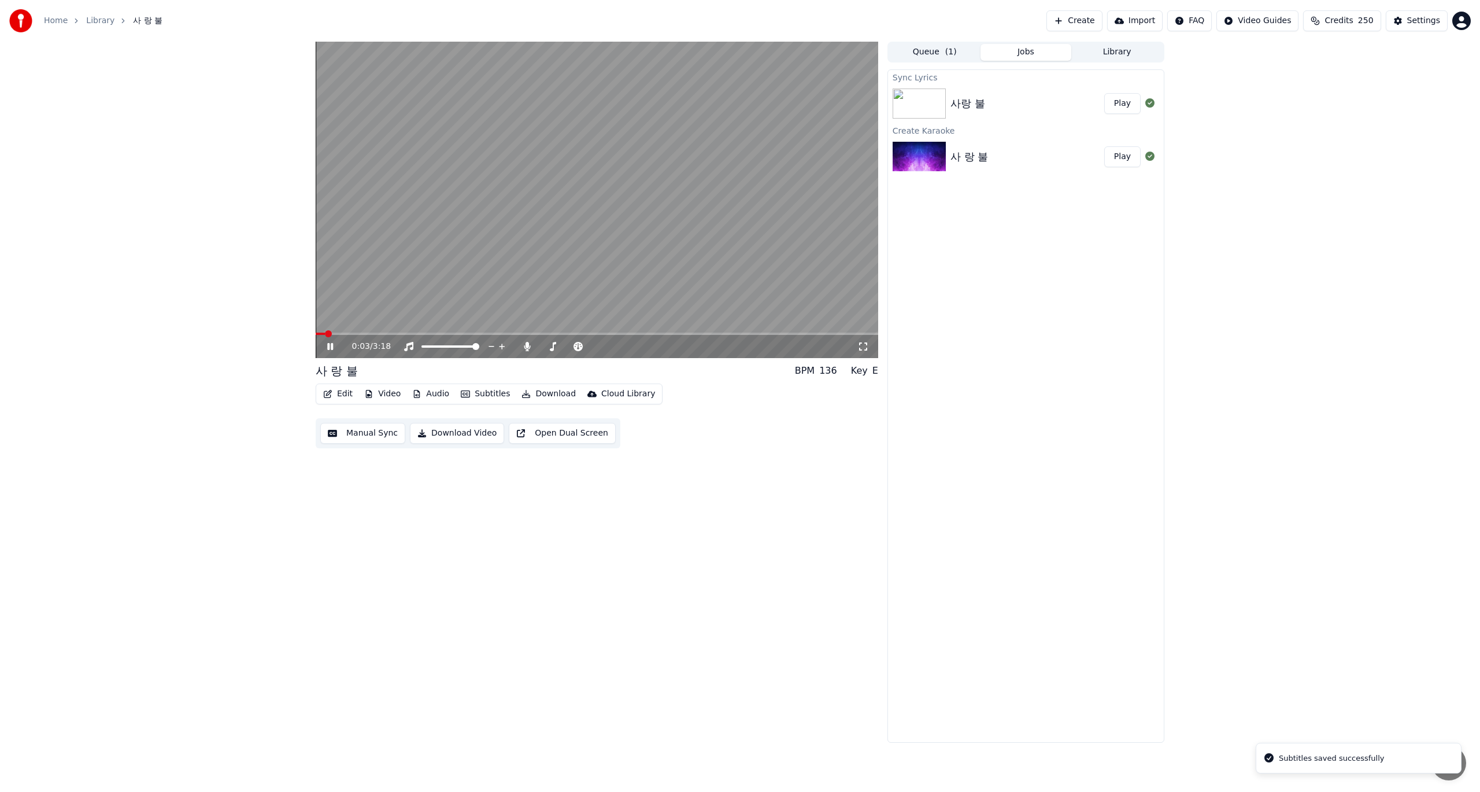
click at [333, 345] on icon at bounding box center [330, 346] width 6 height 7
click at [460, 434] on button "Download Video" at bounding box center [457, 433] width 94 height 21
click at [44, 443] on div "0:03 / 3:18 사 랑 불 BPM 136 Key E Edit Video Audio Subtitles Download Cloud Libra…" at bounding box center [740, 392] width 1480 height 701
